Goal: Task Accomplishment & Management: Complete application form

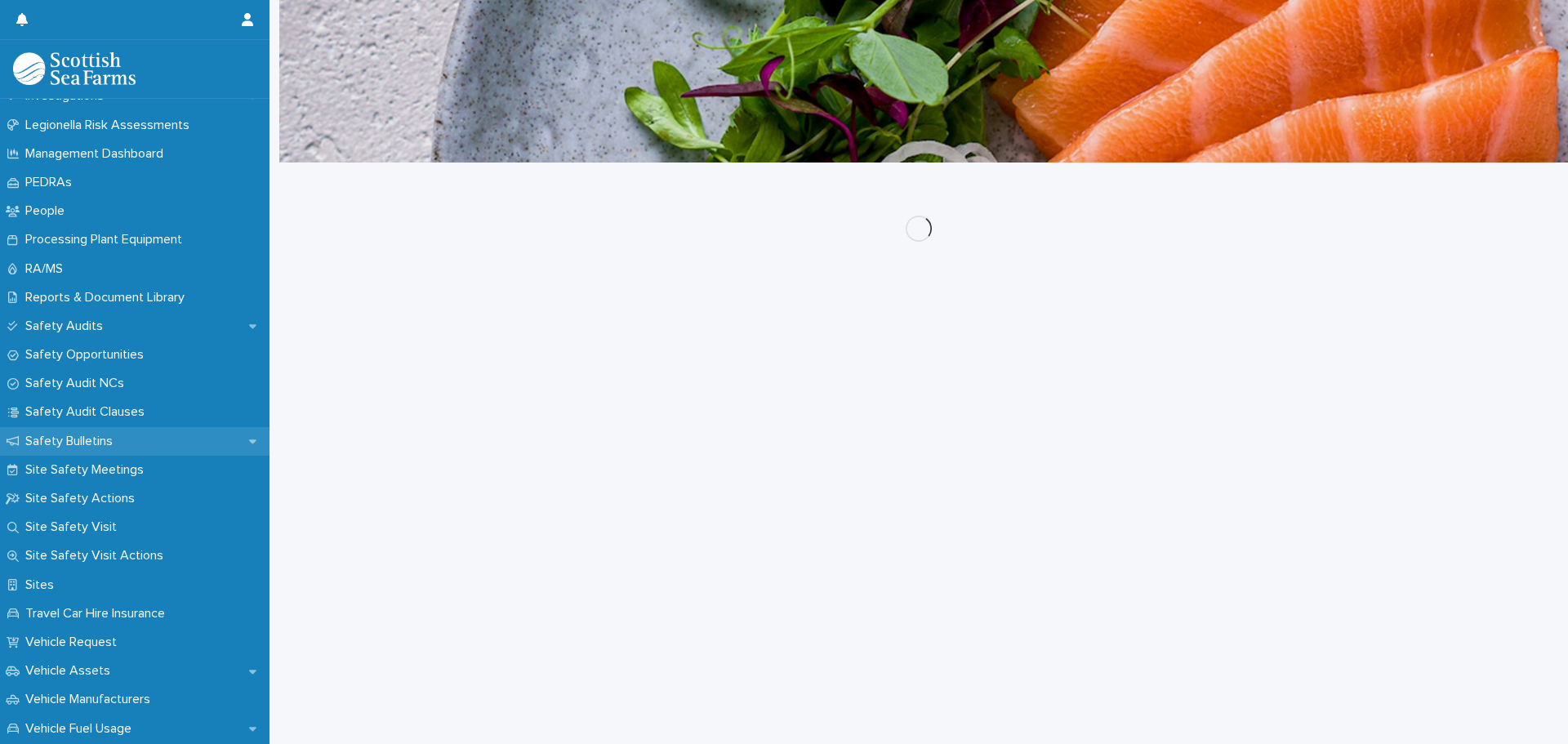
scroll to position [1239, 0]
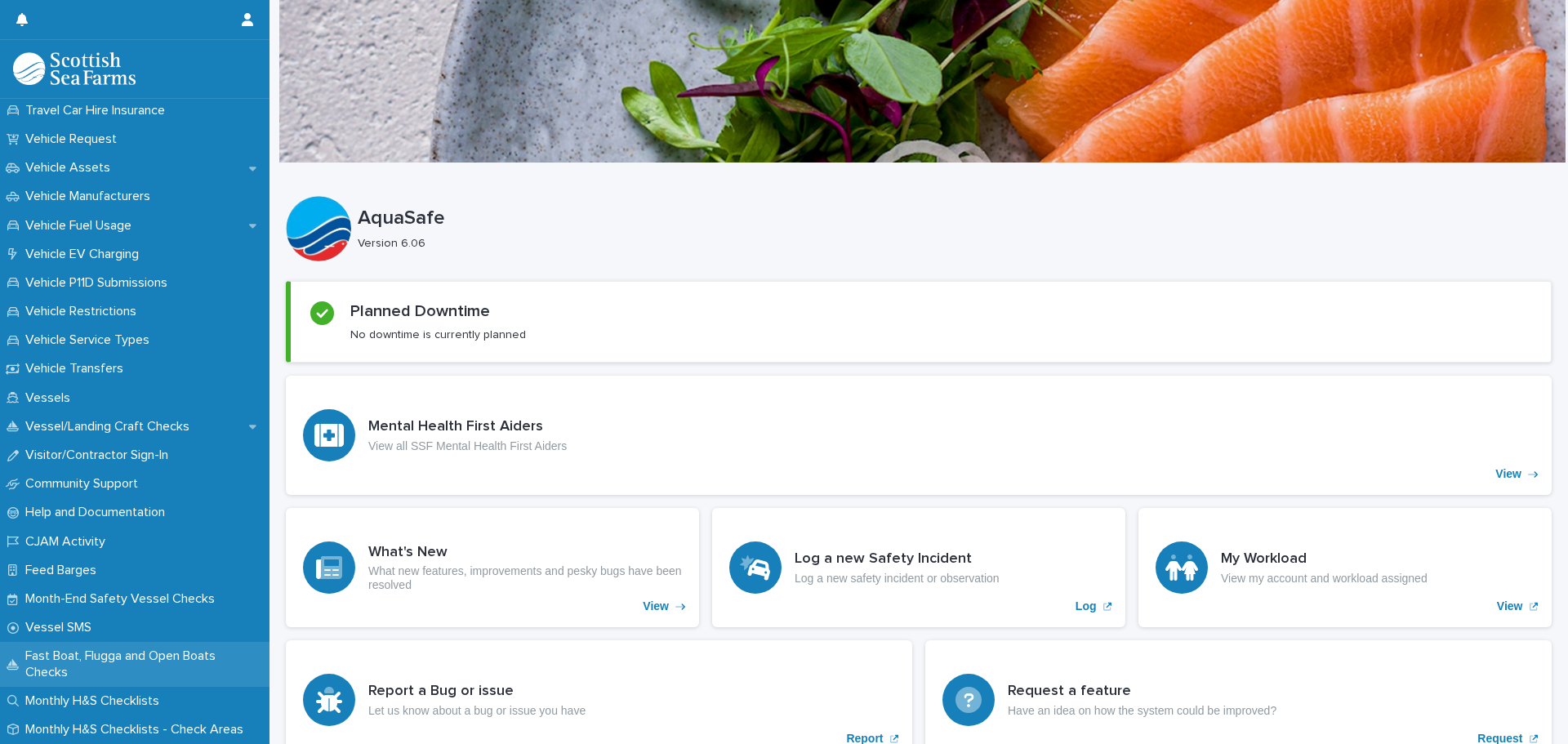
click at [138, 658] on p "Fast Boat, Flugga and Open Boats Checks" at bounding box center [144, 664] width 251 height 31
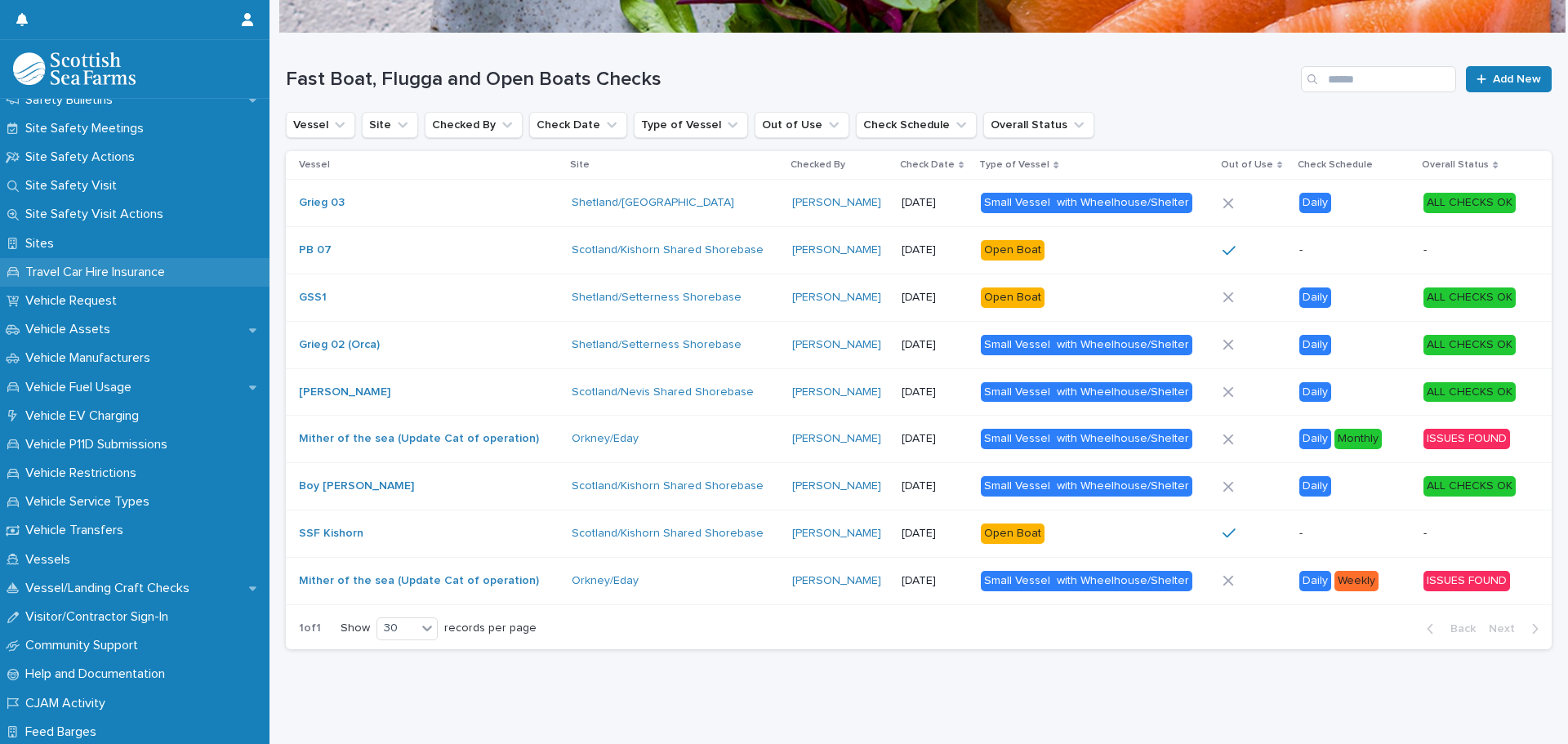
scroll to position [1239, 0]
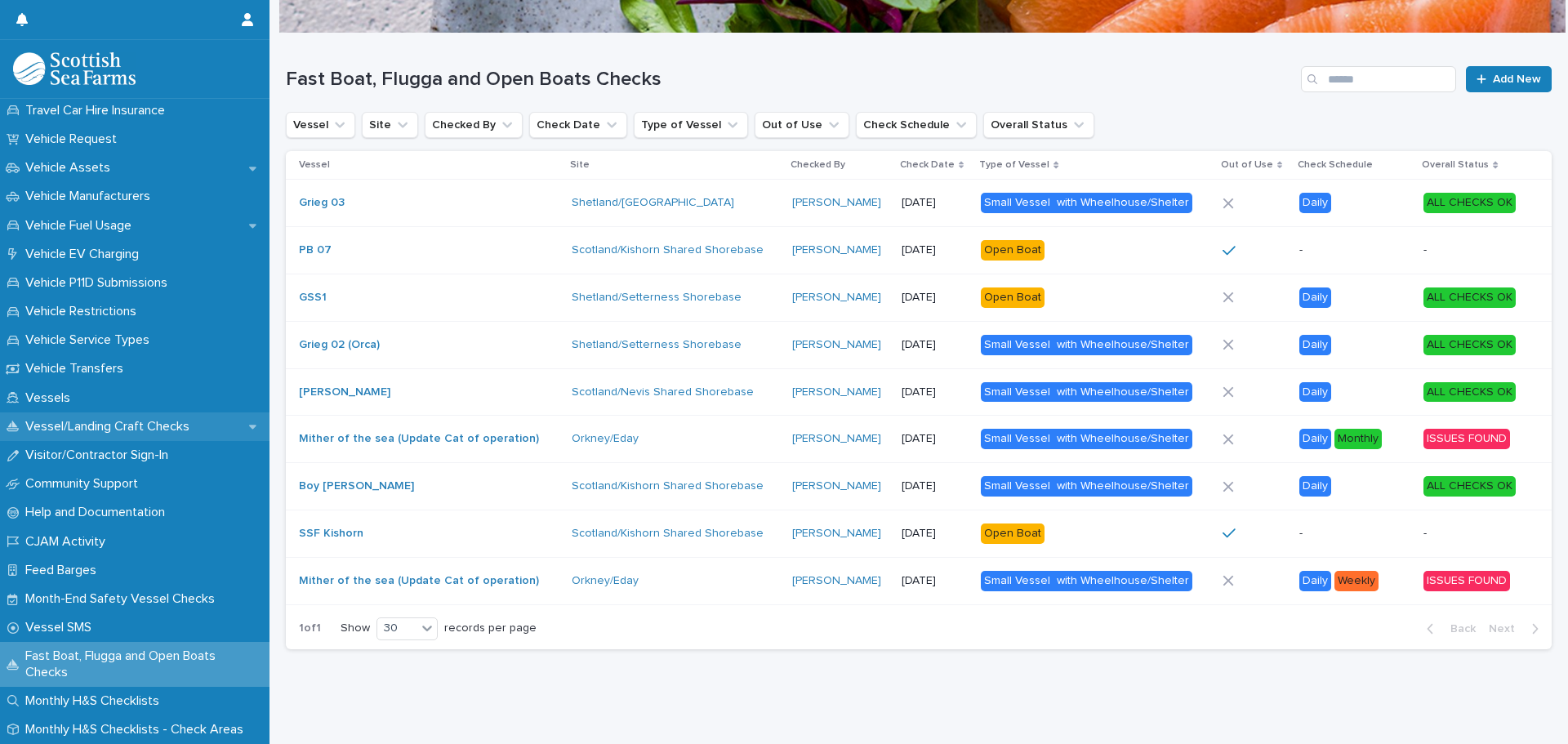
click at [104, 423] on p "Vessel/Landing Craft Checks" at bounding box center [111, 427] width 183 height 15
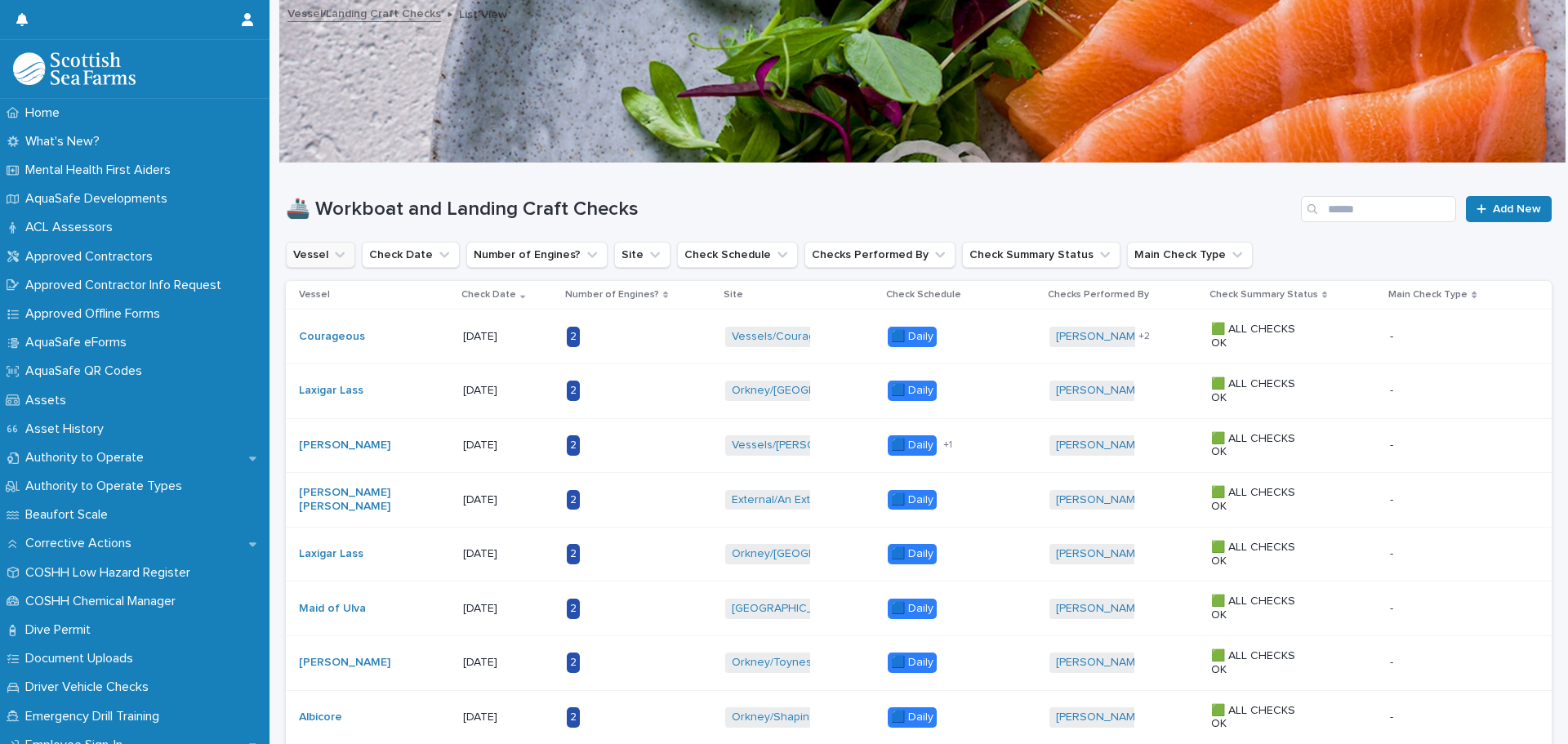
click at [338, 260] on icon "Vessel" at bounding box center [339, 254] width 16 height 16
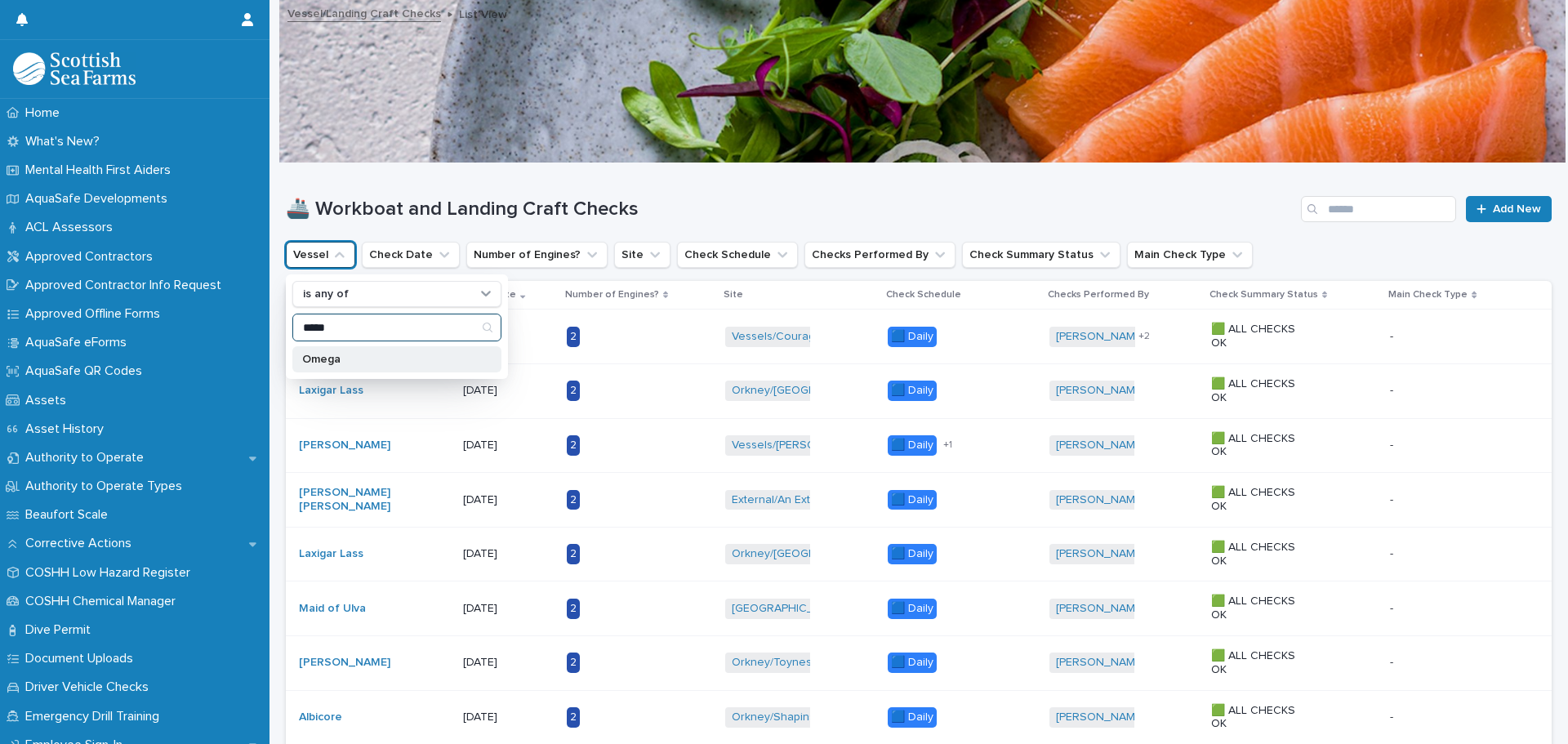
type input "*****"
click at [336, 358] on p "Omega" at bounding box center [388, 359] width 173 height 11
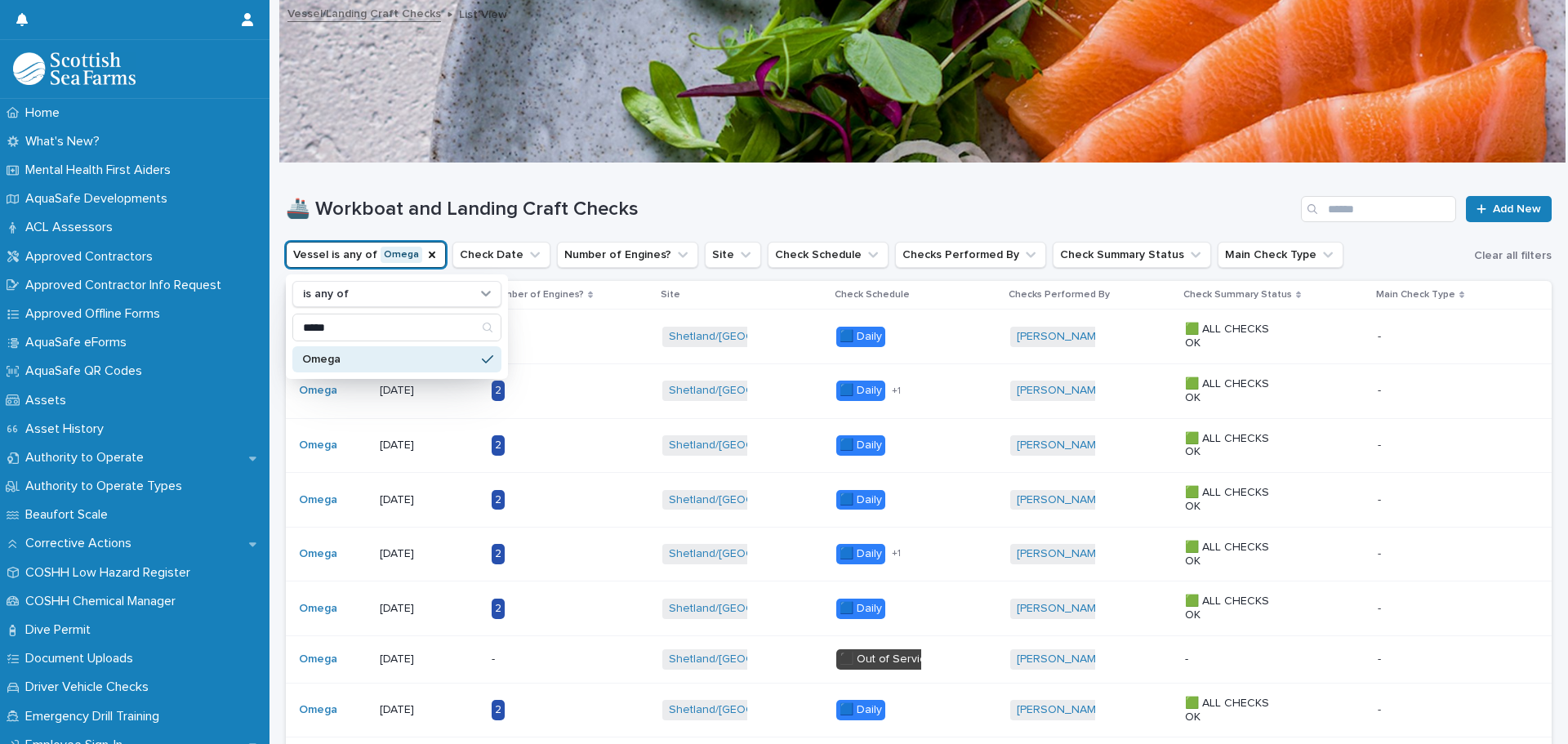
click at [678, 195] on div "🚢 Workboat and Landing Craft Checks Add New" at bounding box center [919, 202] width 1266 height 78
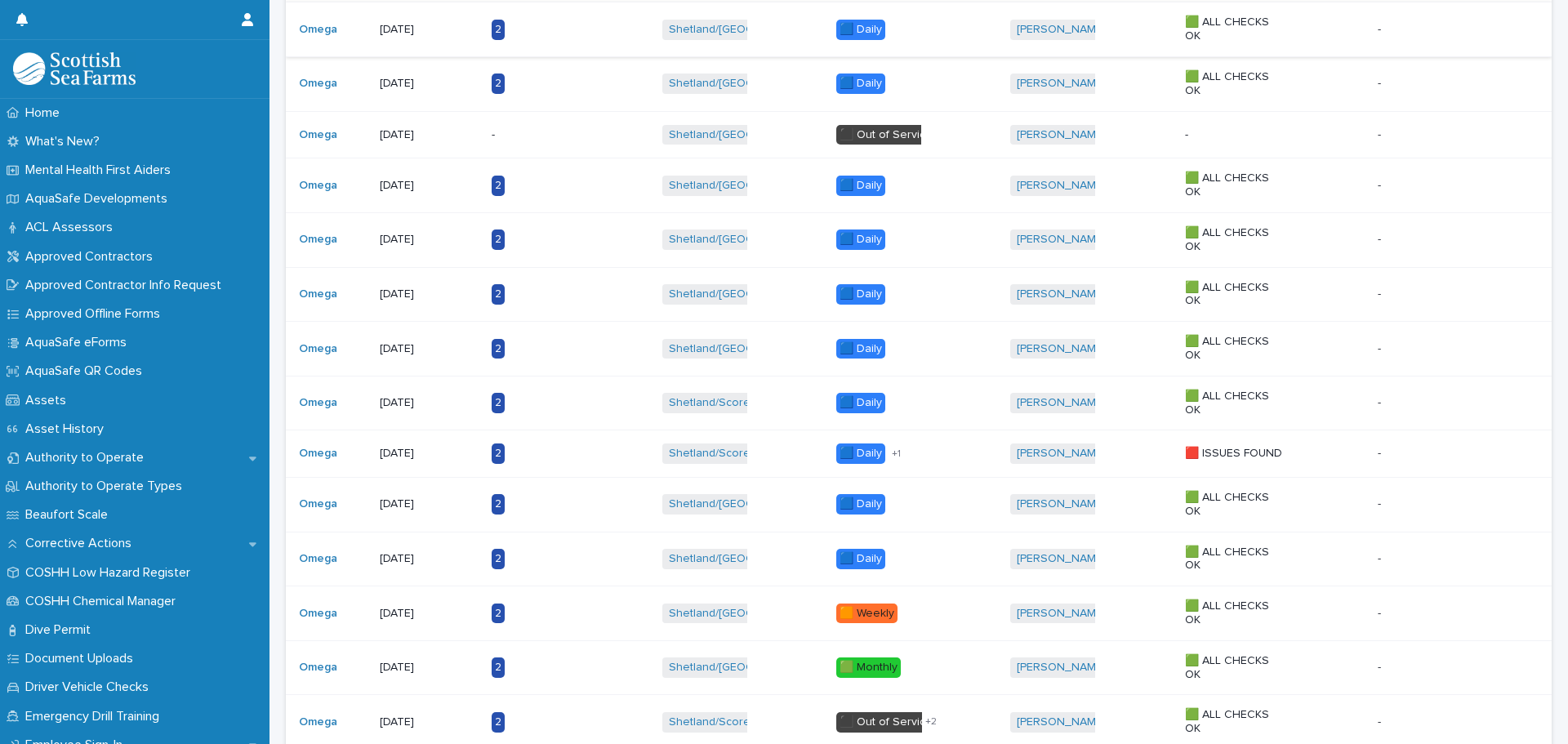
scroll to position [817, 0]
